Goal: Obtain resource: Obtain resource

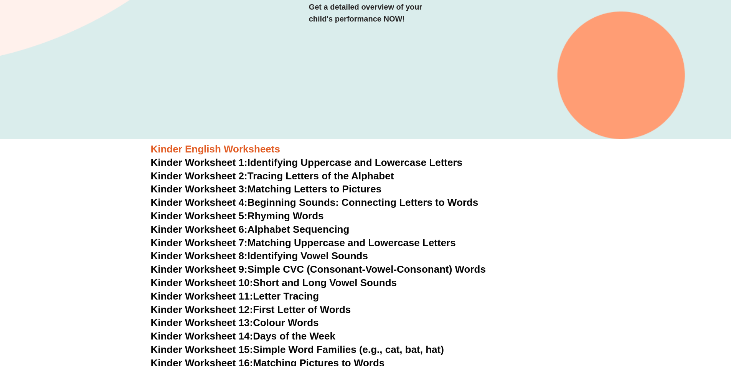
scroll to position [230, 0]
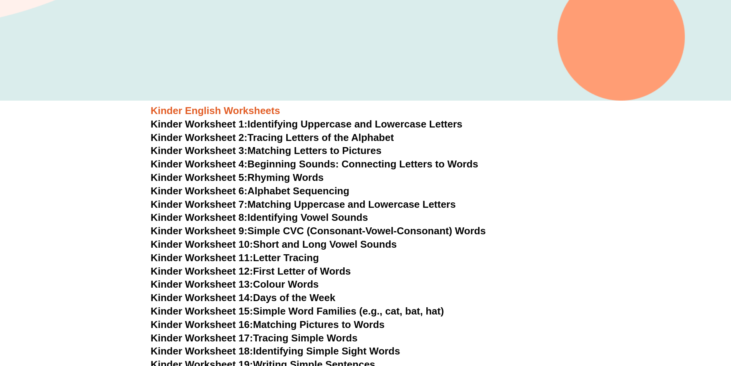
click at [289, 135] on link "Kinder Worksheet 2: Tracing Letters of the Alphabet" at bounding box center [272, 138] width 243 height 12
click at [269, 151] on link "Kinder Worksheet 3: Matching Letters to Pictures" at bounding box center [266, 151] width 231 height 12
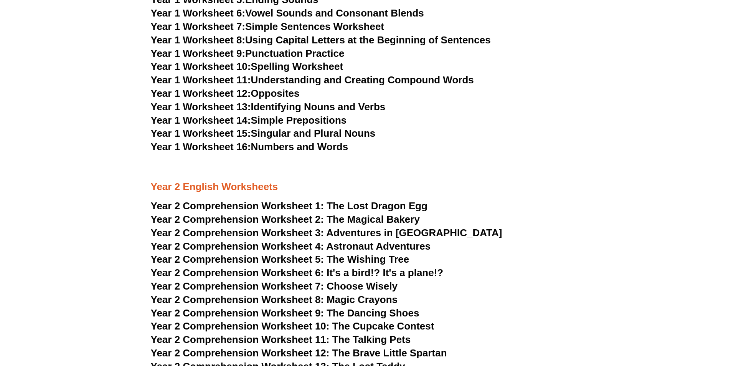
scroll to position [1458, 0]
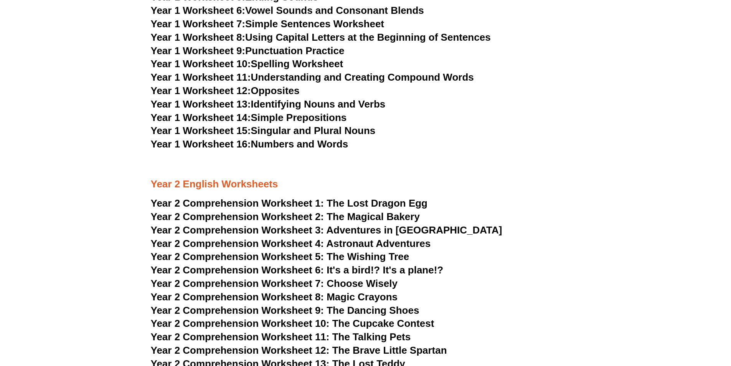
click at [330, 201] on span "The Lost Dragon Egg" at bounding box center [377, 203] width 101 height 12
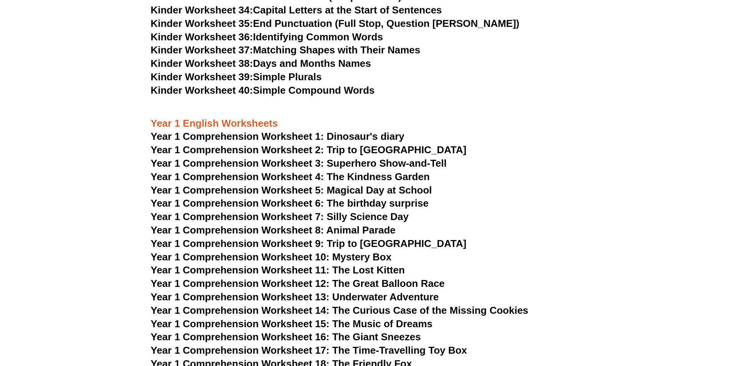
scroll to position [806, 0]
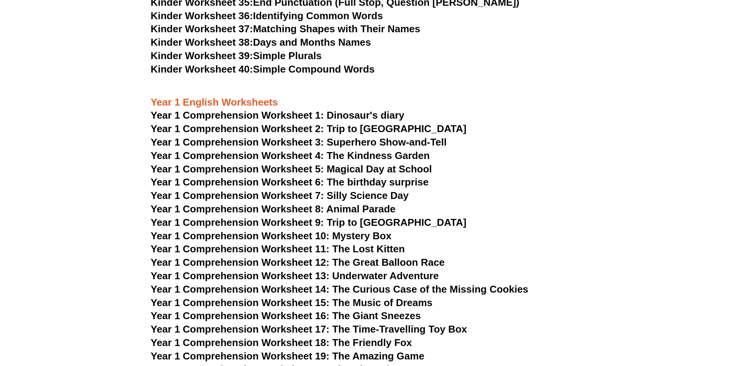
click at [262, 116] on span "Year 1 Comprehension Worksheet 1: Dinosaur's diary" at bounding box center [278, 115] width 254 height 12
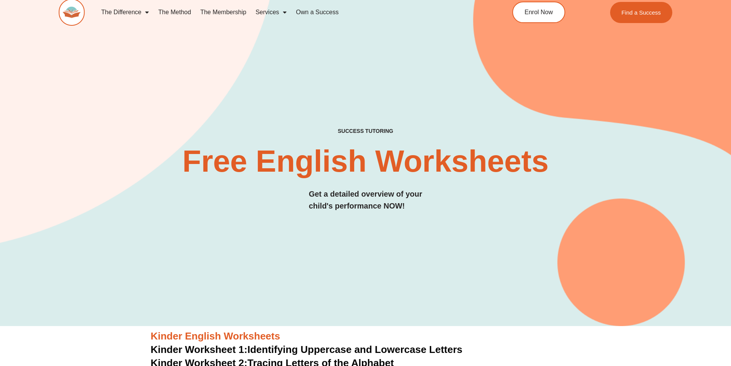
scroll to position [0, 0]
